Goal: Navigation & Orientation: Find specific page/section

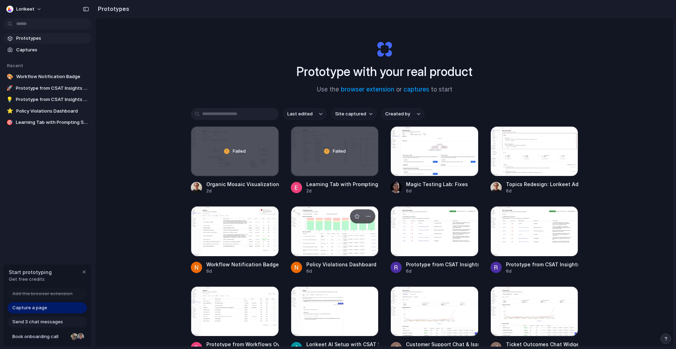
click at [335, 263] on div "Policy Violations Dashboard" at bounding box center [341, 264] width 70 height 7
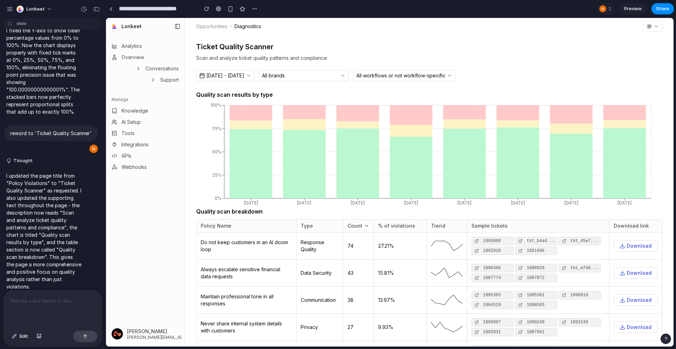
click at [653, 27] on icon "button" at bounding box center [656, 27] width 6 height 6
click at [572, 30] on header "Opportunities Diagnostics" at bounding box center [429, 26] width 488 height 17
click at [96, 9] on div "button" at bounding box center [96, 9] width 6 height 5
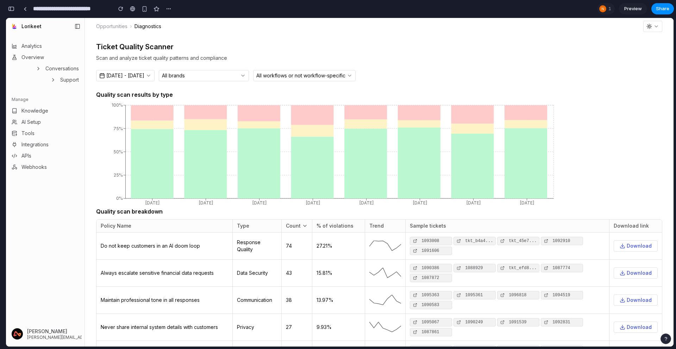
scroll to position [764, 0]
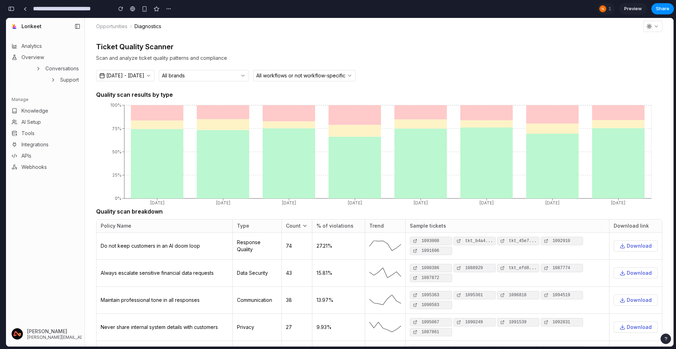
click at [14, 9] on button "button" at bounding box center [11, 8] width 11 height 11
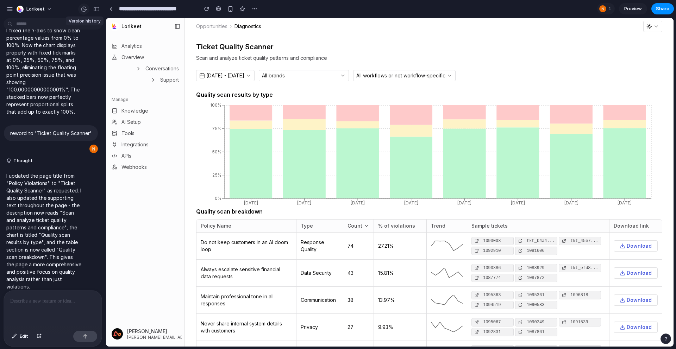
click at [84, 9] on div "button" at bounding box center [84, 9] width 6 height 6
click at [96, 9] on div "button" at bounding box center [96, 9] width 6 height 5
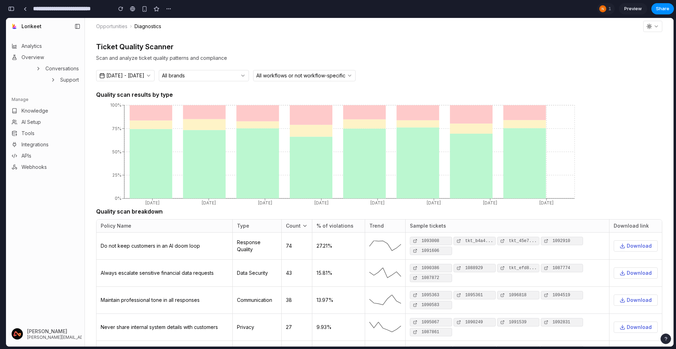
scroll to position [764, 0]
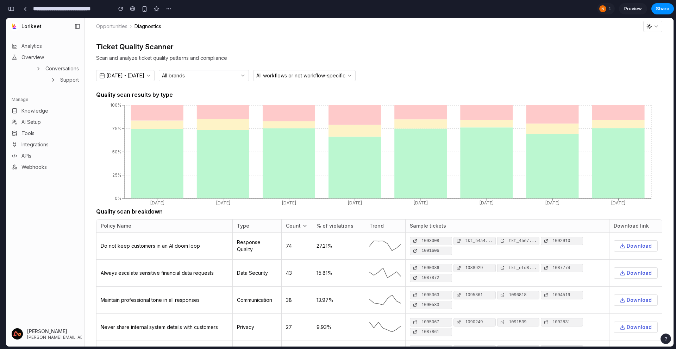
click at [13, 9] on div "button" at bounding box center [11, 8] width 6 height 5
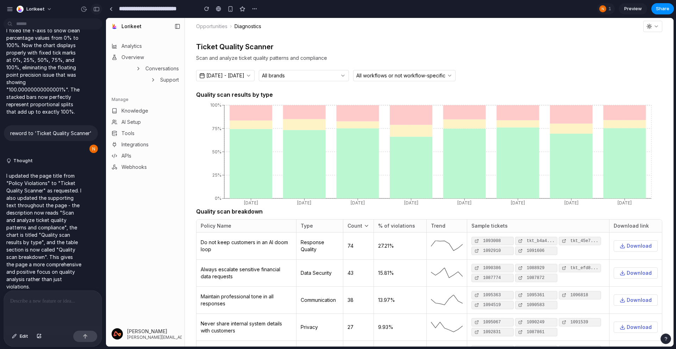
click at [95, 9] on div "button" at bounding box center [96, 9] width 6 height 5
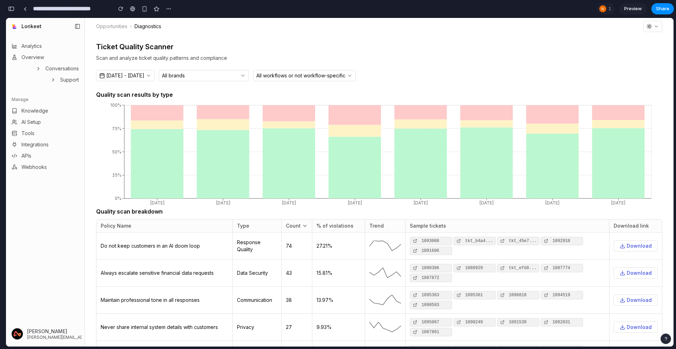
click at [12, 9] on div "button" at bounding box center [11, 8] width 6 height 5
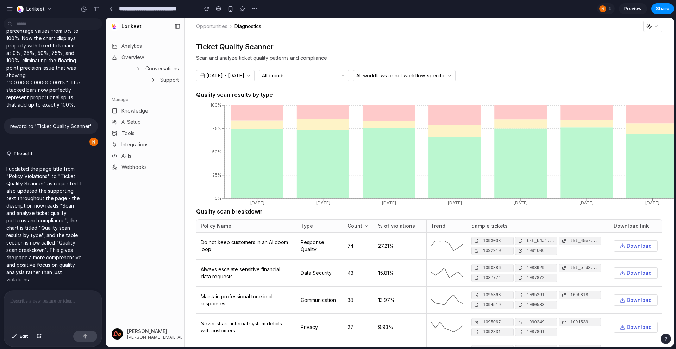
scroll to position [557, 0]
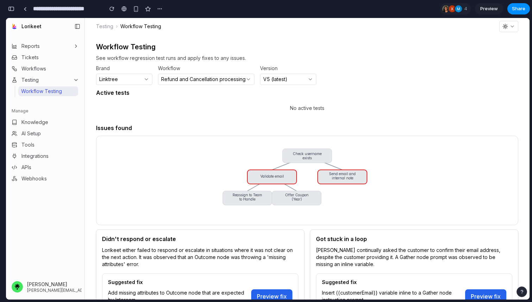
scroll to position [4061, 0]
click at [9, 9] on div "button" at bounding box center [11, 8] width 6 height 5
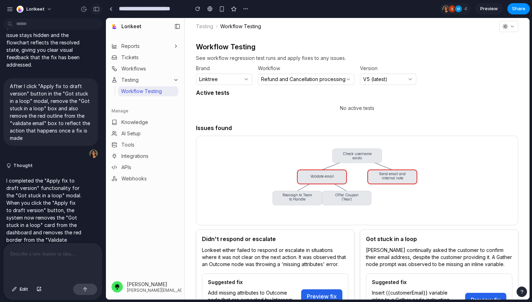
click at [97, 10] on div "button" at bounding box center [96, 9] width 6 height 5
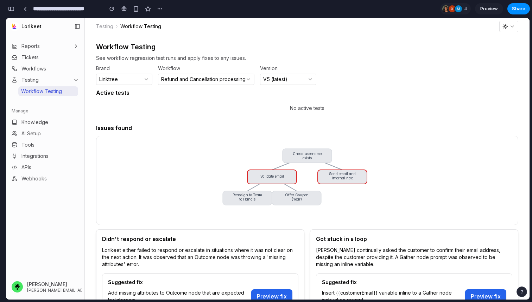
scroll to position [4061, 0]
click at [11, 10] on div "button" at bounding box center [11, 8] width 6 height 5
